Goal: Information Seeking & Learning: Learn about a topic

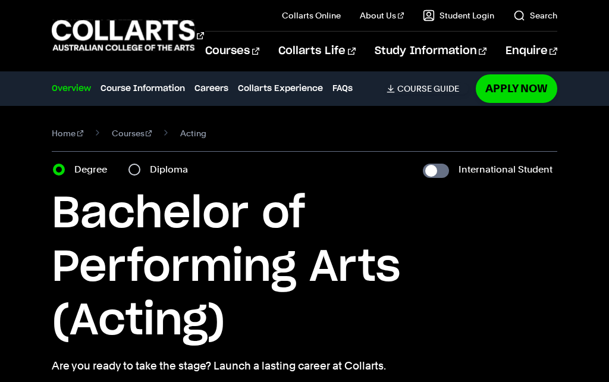
click at [524, 15] on link "Search" at bounding box center [536, 16] width 44 height 12
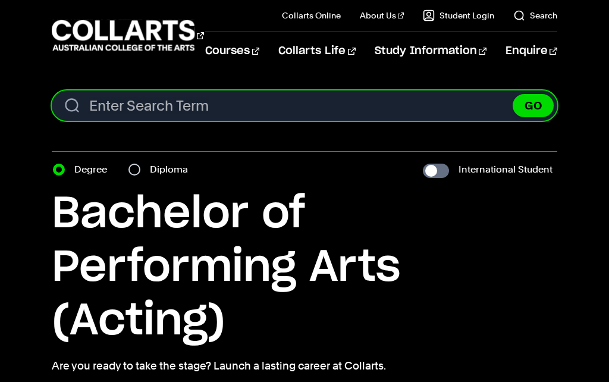
click at [125, 106] on input "Search content" at bounding box center [305, 105] width 506 height 30
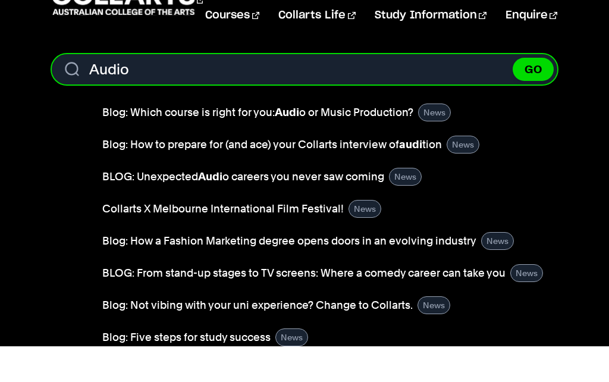
type input "Audio"
click at [533, 94] on button "GO" at bounding box center [533, 105] width 41 height 23
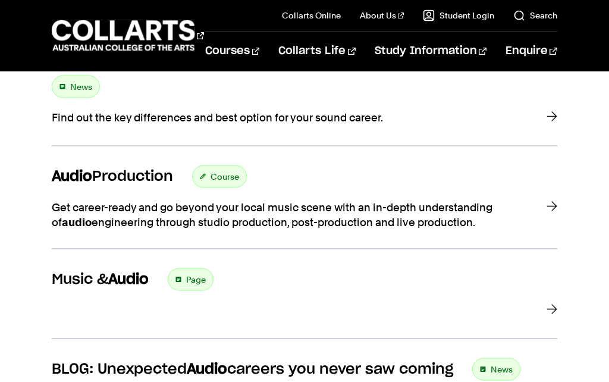
scroll to position [287, 0]
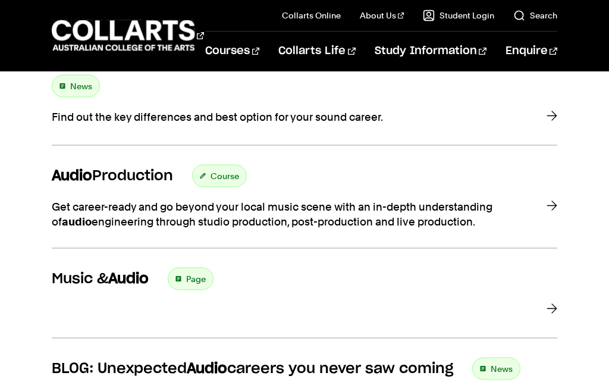
click at [216, 177] on div "Course" at bounding box center [219, 176] width 55 height 23
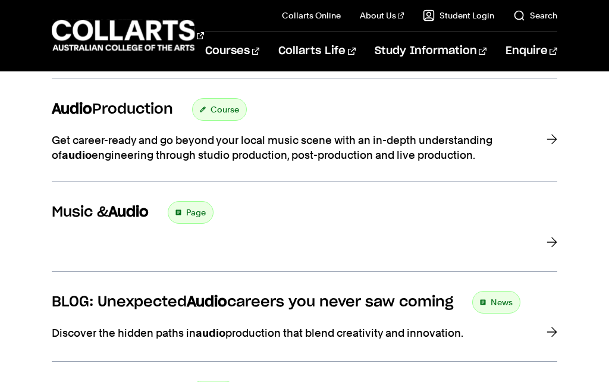
scroll to position [354, 0]
click at [83, 217] on h3 "Music & Audio" at bounding box center [100, 213] width 97 height 18
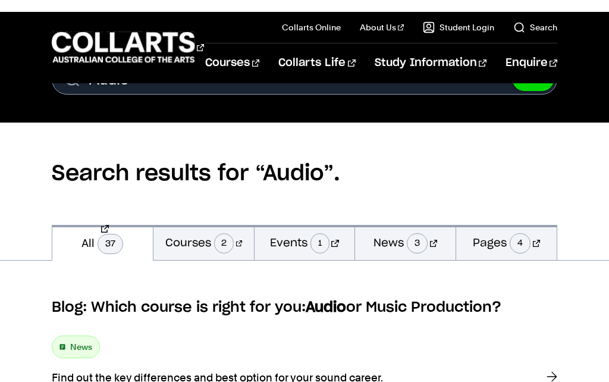
scroll to position [0, 0]
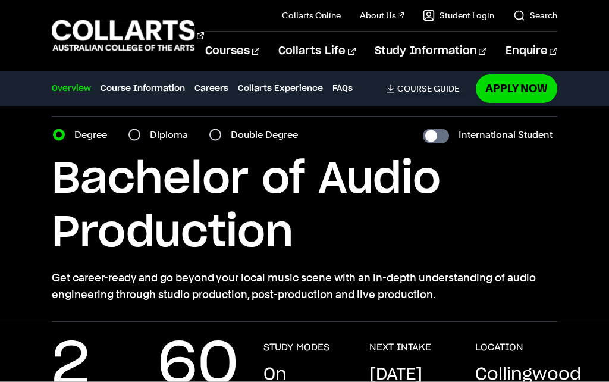
scroll to position [35, 0]
